Goal: Task Accomplishment & Management: Complete application form

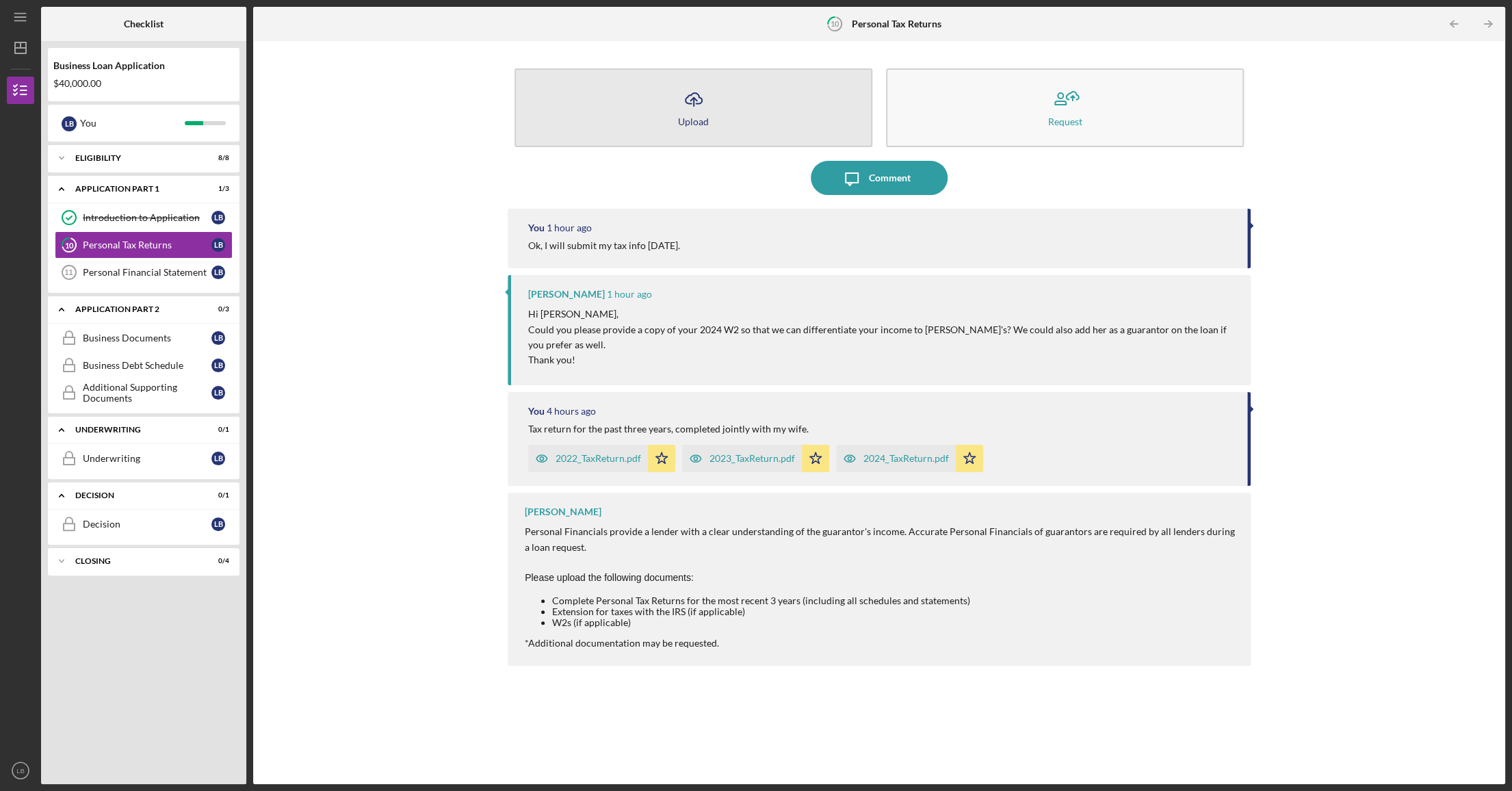
click at [684, 106] on icon "Icon/Upload" at bounding box center [694, 99] width 34 height 34
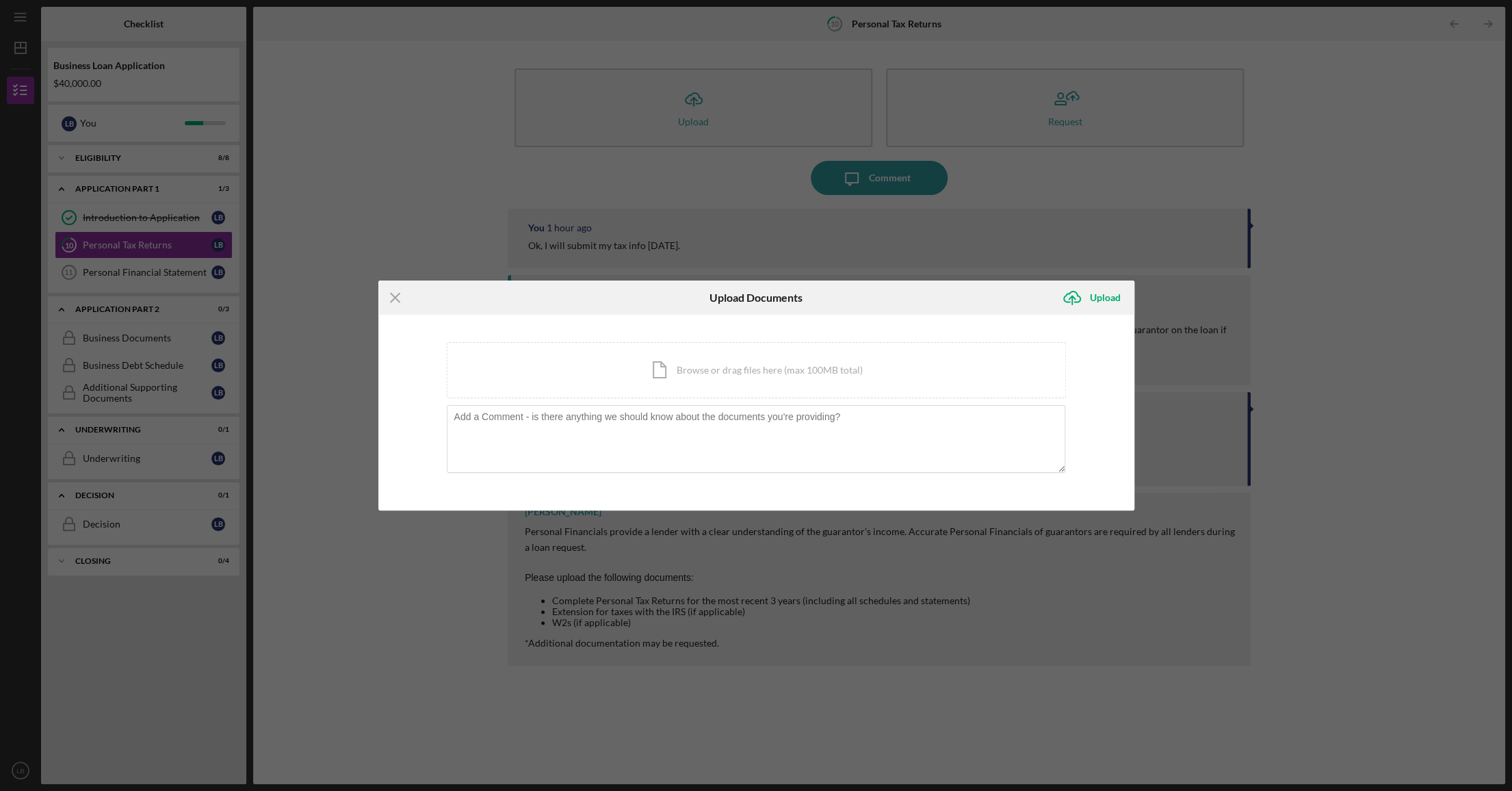
drag, startPoint x: 882, startPoint y: 302, endPoint x: 928, endPoint y: 229, distance: 86.3
click at [928, 229] on div "Icon/Menu Close Upload Documents Icon/Upload Upload You're uploading documents …" at bounding box center [756, 396] width 1512 height 791
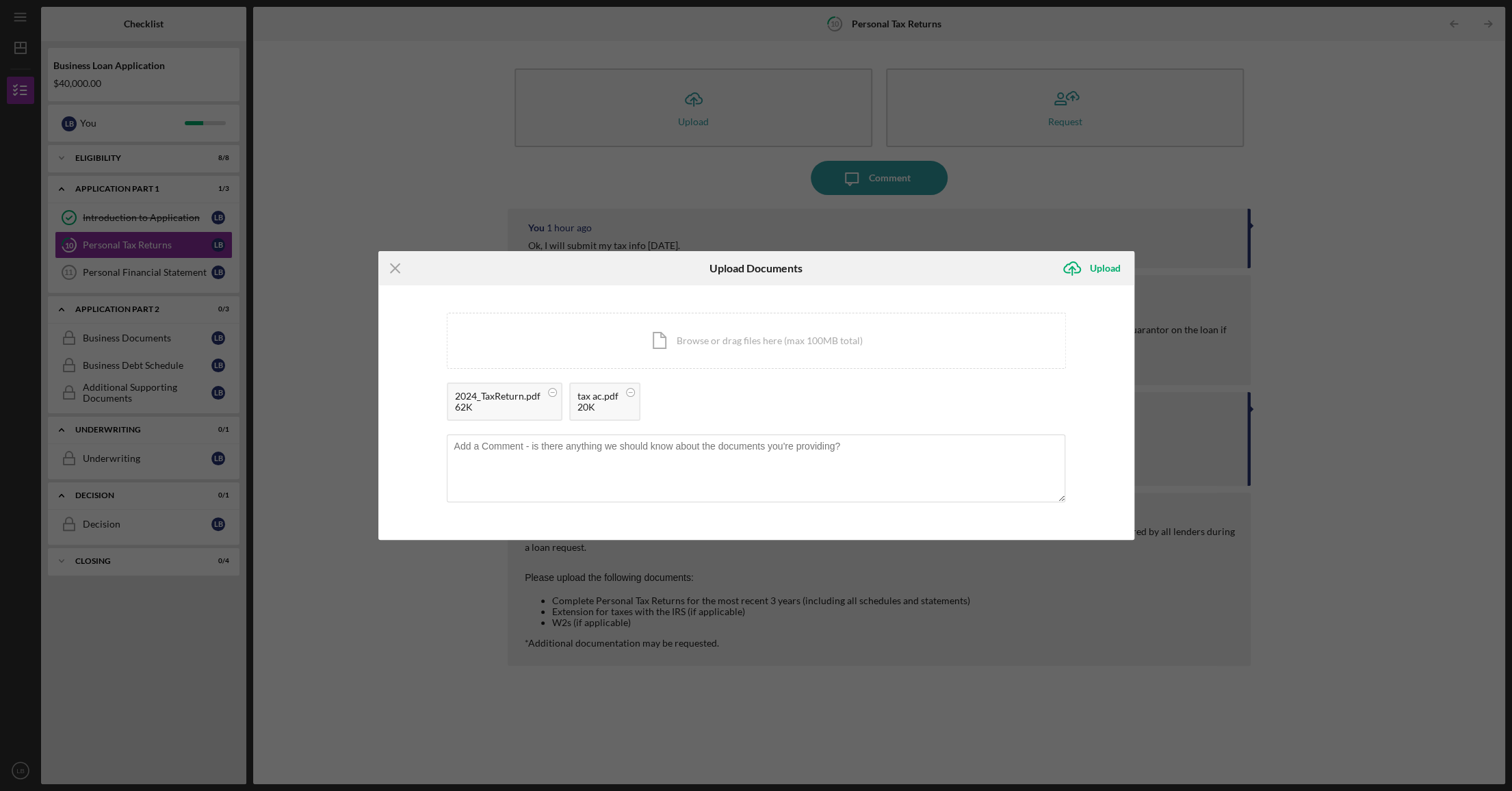
drag, startPoint x: 961, startPoint y: 274, endPoint x: 1038, endPoint y: 278, distance: 77.1
click at [1038, 278] on div "Icon/Upload Upload" at bounding box center [1007, 268] width 252 height 34
click at [700, 460] on textarea at bounding box center [755, 469] width 618 height 67
click at [853, 445] on textarea at bounding box center [755, 469] width 618 height 67
click at [610, 446] on textarea "2024 PFD not included, but was filed" at bounding box center [755, 469] width 618 height 67
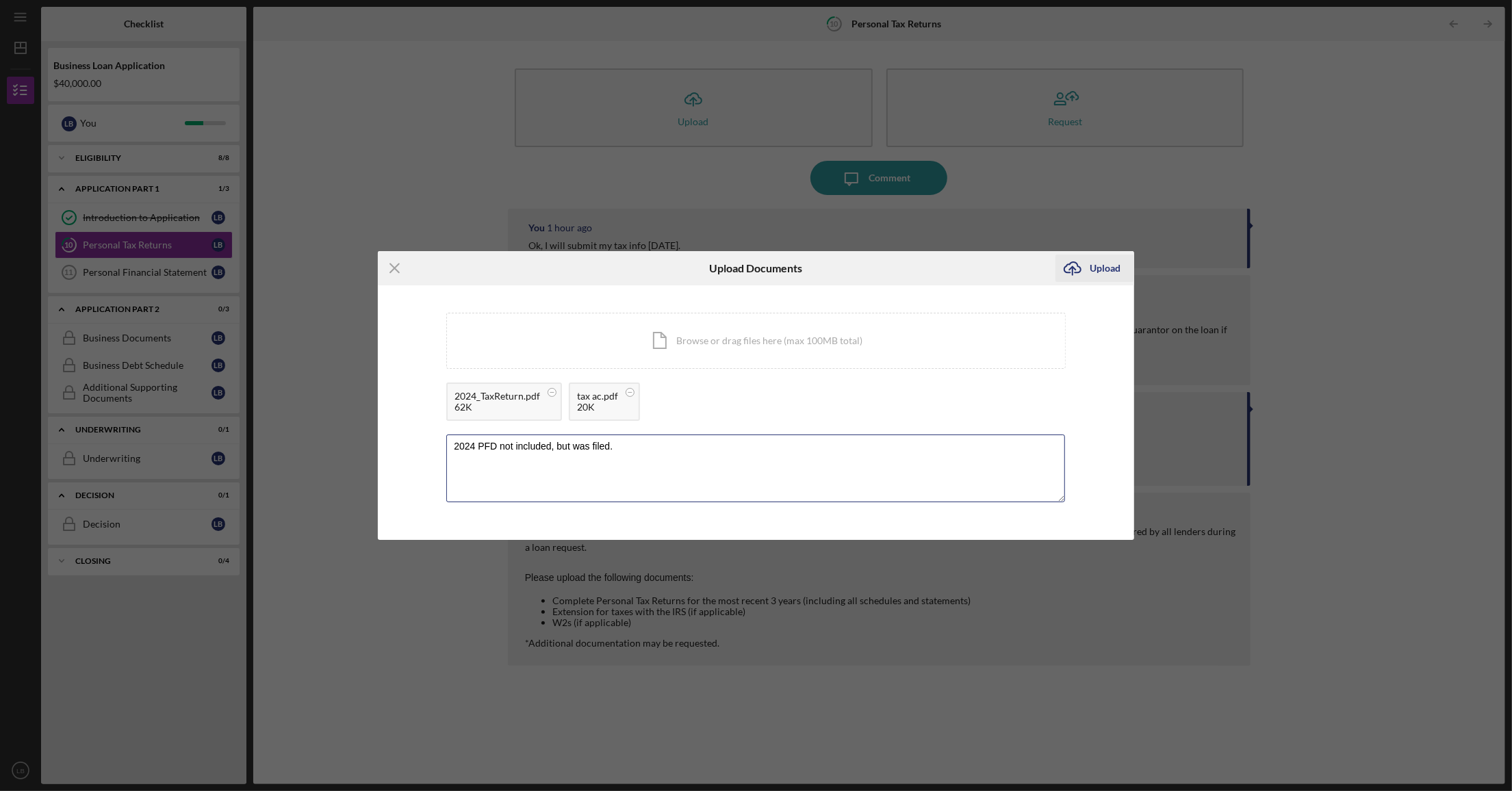
type textarea "2024 PFD not included, but was filed."
click at [1045, 272] on div "Upload" at bounding box center [1105, 268] width 30 height 27
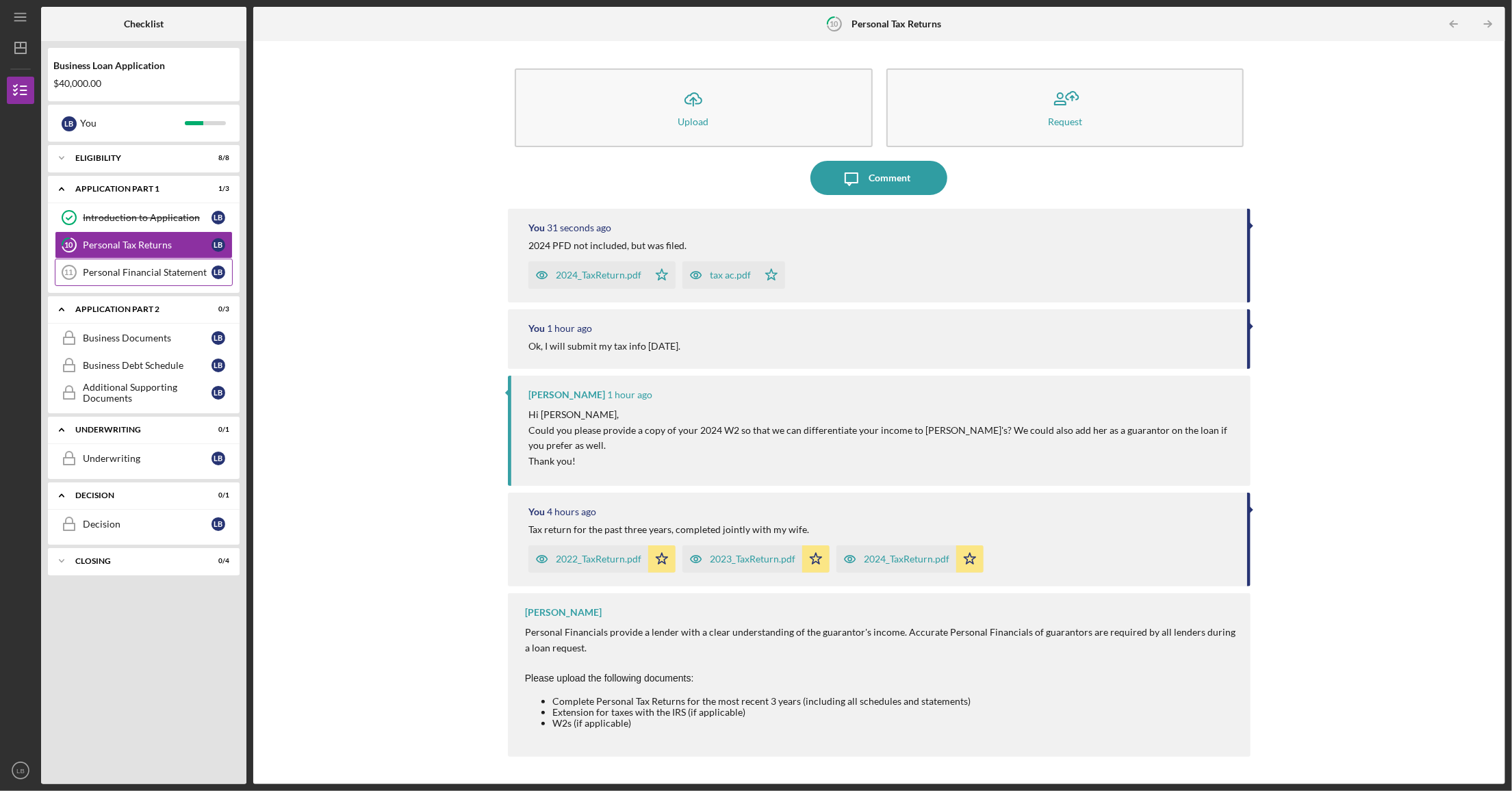
click at [126, 270] on div "Personal Financial Statement" at bounding box center [147, 273] width 128 height 11
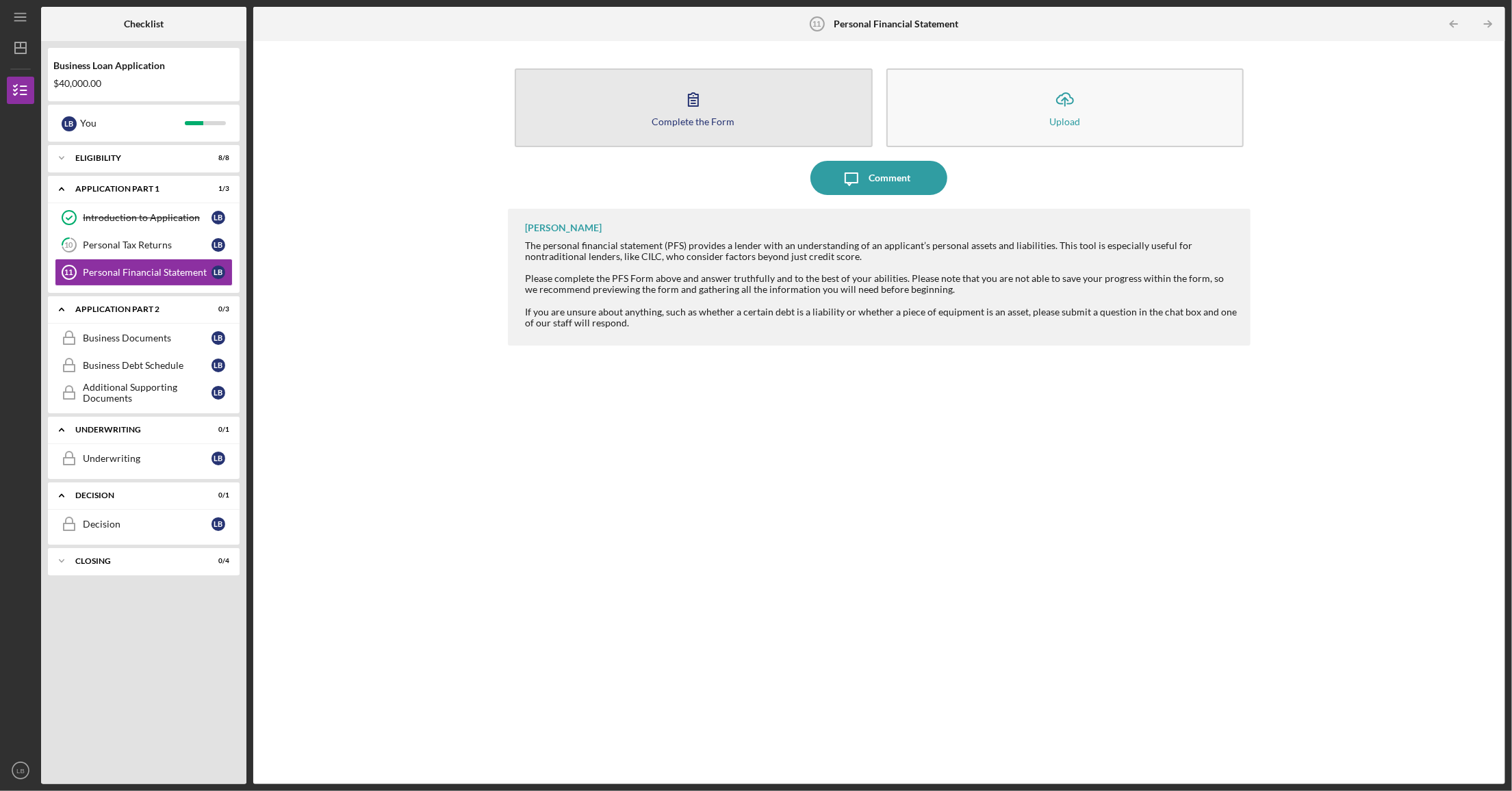
click at [669, 107] on button "Complete the Form Form" at bounding box center [693, 107] width 358 height 79
